Goal: Transaction & Acquisition: Purchase product/service

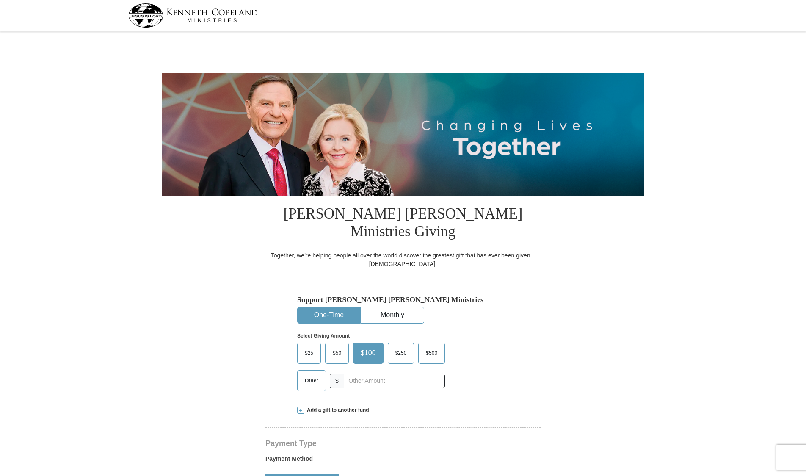
select select "AL"
click at [358, 373] on input "text" at bounding box center [394, 380] width 94 height 15
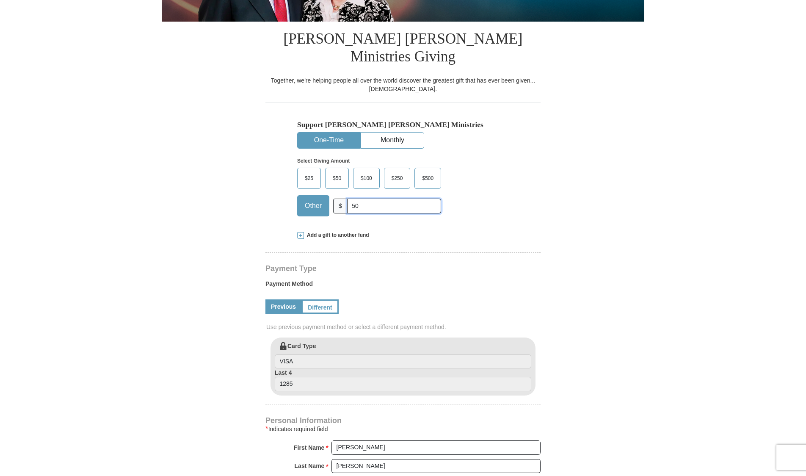
scroll to position [169, 0]
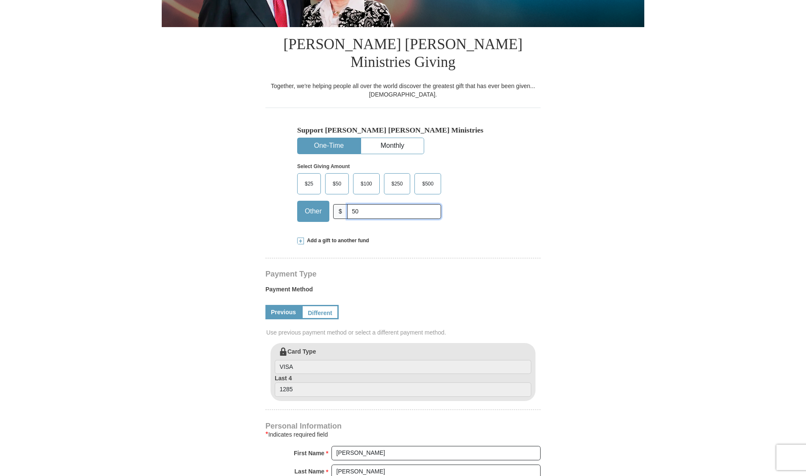
type input "50"
click at [320, 305] on link "Different" at bounding box center [319, 312] width 37 height 14
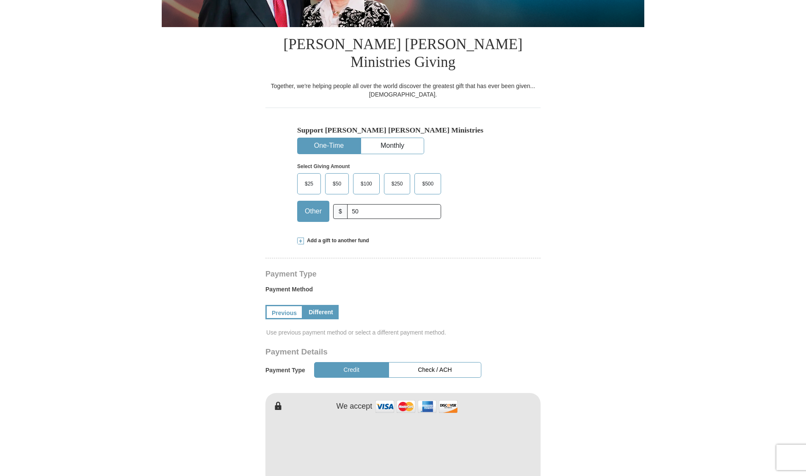
click at [429, 362] on button "Check / ACH" at bounding box center [434, 370] width 93 height 16
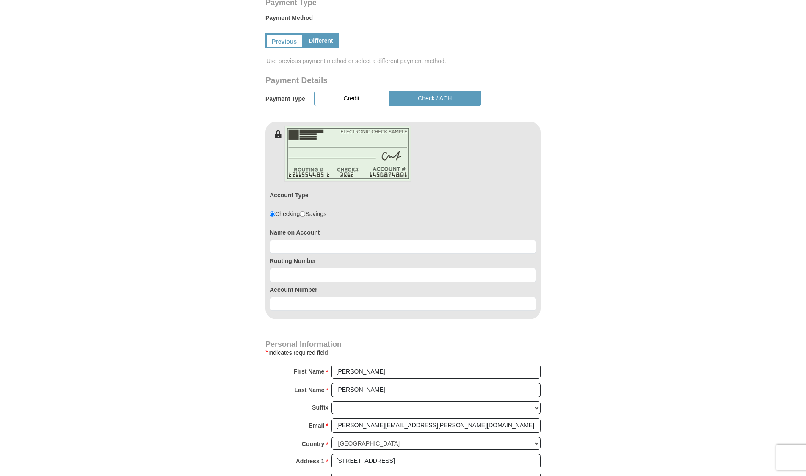
scroll to position [427, 0]
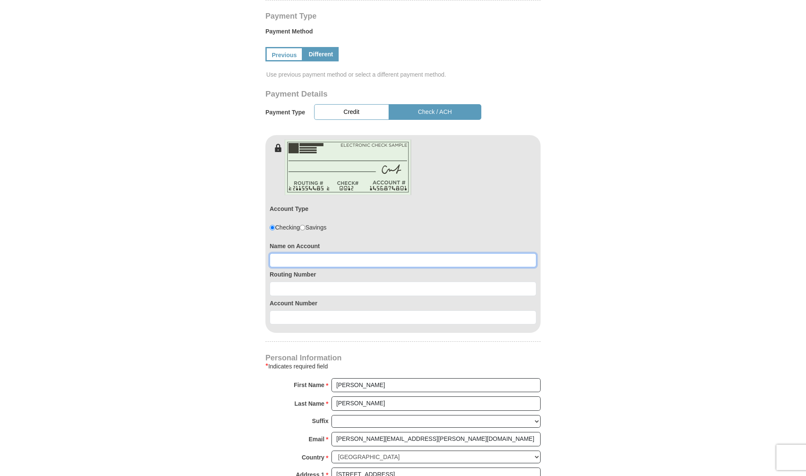
click at [381, 253] on input at bounding box center [403, 260] width 267 height 14
type input "[PERSON_NAME] and [PERSON_NAME]"
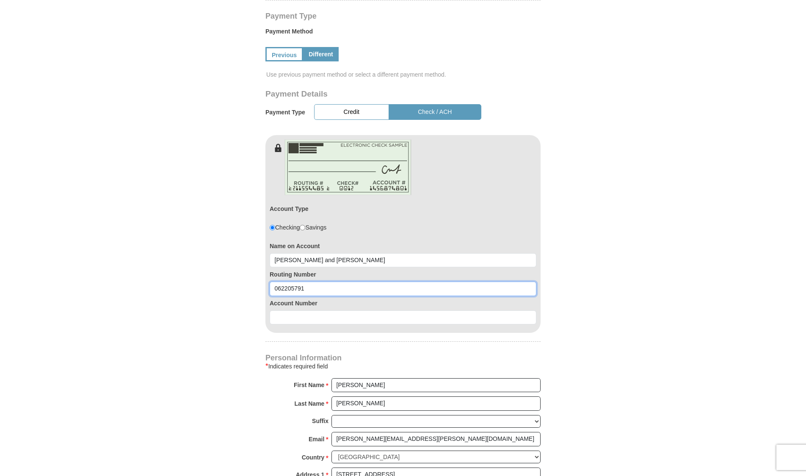
type input "062205791"
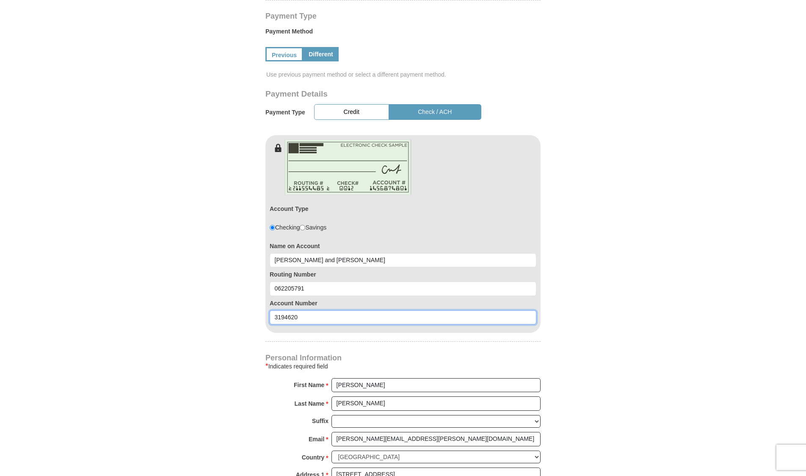
type input "3194620"
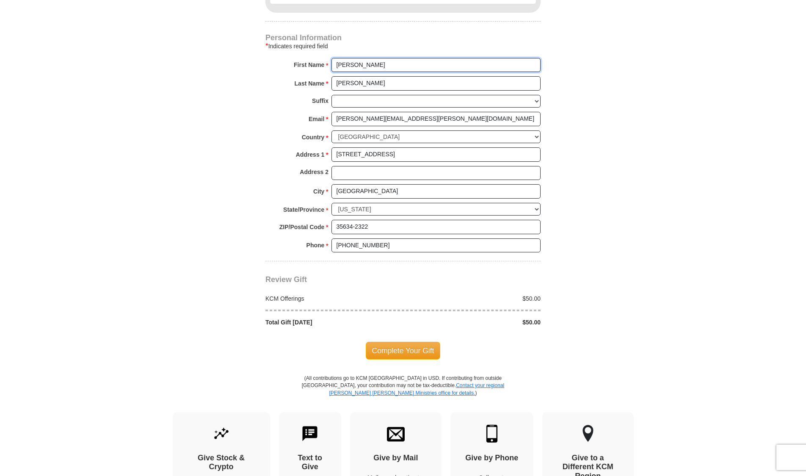
scroll to position [744, 0]
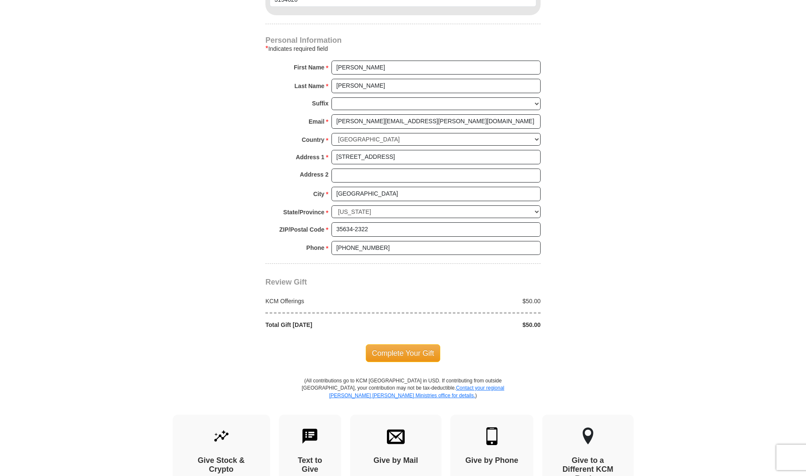
click at [396, 344] on span "Complete Your Gift" at bounding box center [403, 353] width 75 height 18
